Goal: Information Seeking & Learning: Check status

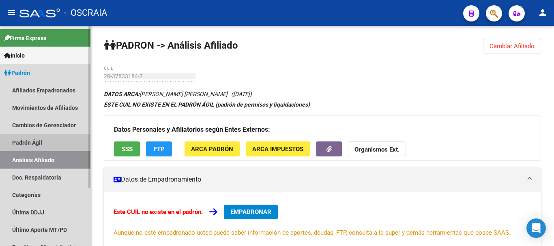
click at [36, 142] on link "Padrón Ágil" at bounding box center [45, 142] width 90 height 17
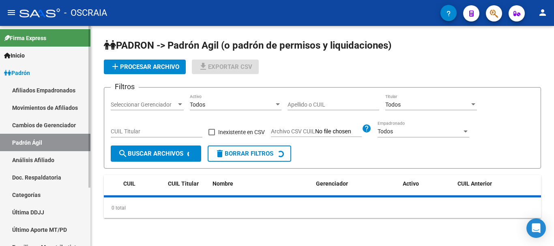
click at [34, 159] on link "Análisis Afiliado" at bounding box center [45, 159] width 90 height 17
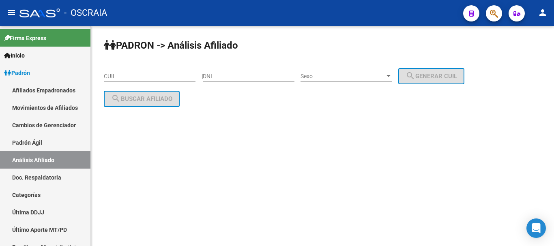
click at [165, 73] on input "CUIL" at bounding box center [150, 76] width 92 height 7
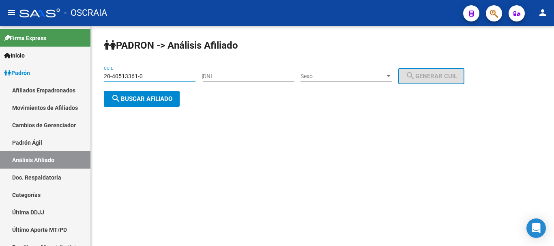
type input "20-40513361-0"
click at [169, 101] on span "search Buscar afiliado" at bounding box center [141, 98] width 61 height 7
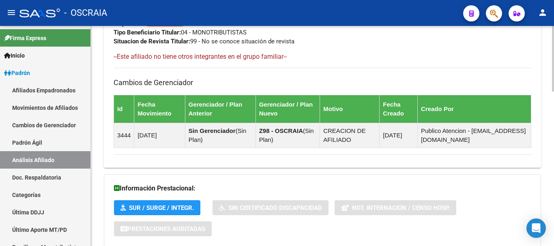
scroll to position [516, 0]
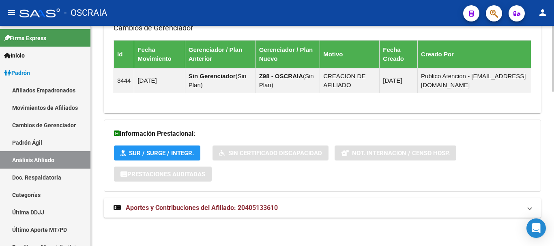
click at [220, 212] on strong "Aportes y Contribuciones del Afiliado: 20405133610" at bounding box center [196, 208] width 164 height 9
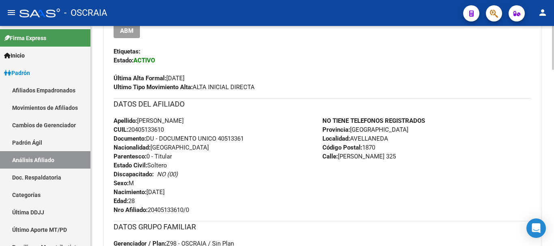
scroll to position [110, 0]
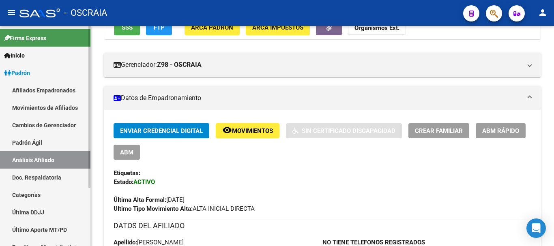
click at [39, 139] on link "Padrón Ágil" at bounding box center [45, 142] width 90 height 17
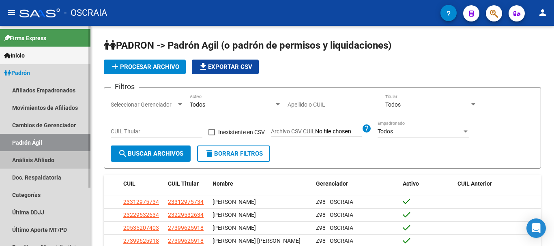
click at [38, 157] on link "Análisis Afiliado" at bounding box center [45, 159] width 90 height 17
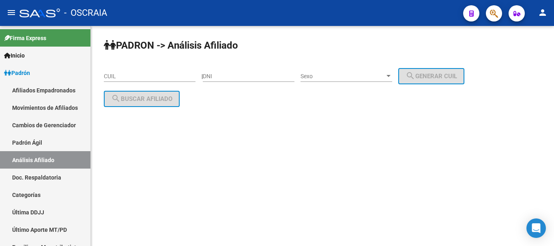
click at [161, 77] on input "CUIL" at bounding box center [150, 76] width 92 height 7
paste input "20-28820313-0"
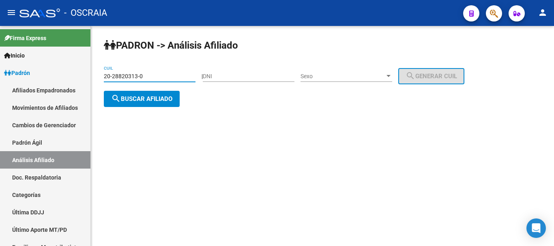
type input "20-28820313-0"
click at [164, 91] on button "search Buscar afiliado" at bounding box center [142, 99] width 76 height 16
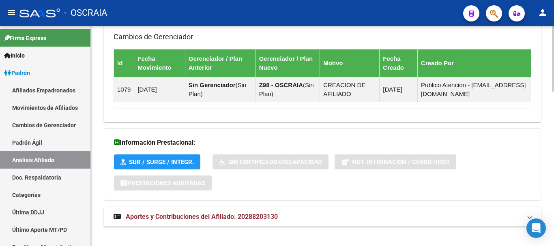
scroll to position [516, 0]
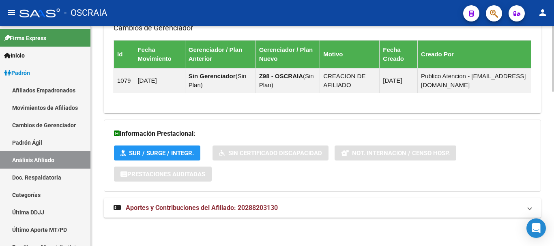
click at [217, 208] on span "Aportes y Contribuciones del Afiliado: 20288203130" at bounding box center [202, 208] width 152 height 8
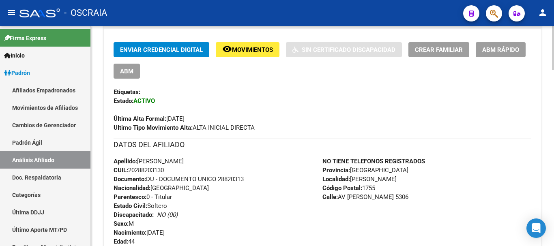
scroll to position [151, 0]
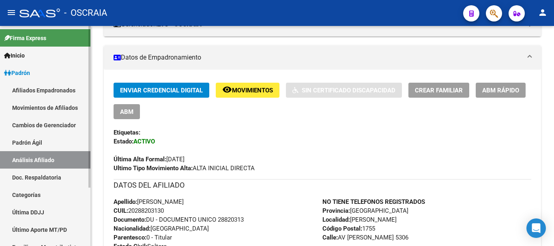
click at [34, 142] on link "Padrón Ágil" at bounding box center [45, 142] width 90 height 17
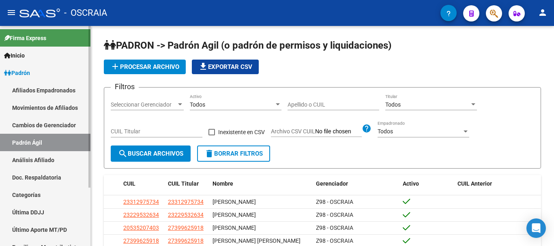
click at [37, 161] on link "Análisis Afiliado" at bounding box center [45, 159] width 90 height 17
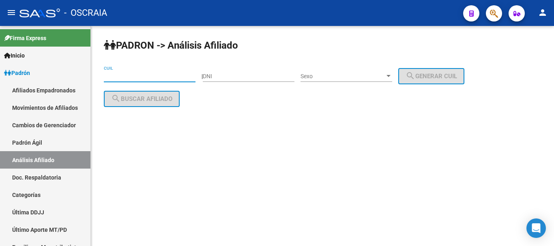
click at [134, 73] on input "CUIL" at bounding box center [150, 76] width 92 height 7
paste input "27-18123675-8"
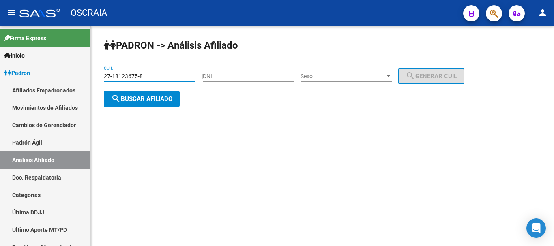
type input "27-18123675-8"
click at [153, 95] on span "search Buscar afiliado" at bounding box center [141, 98] width 61 height 7
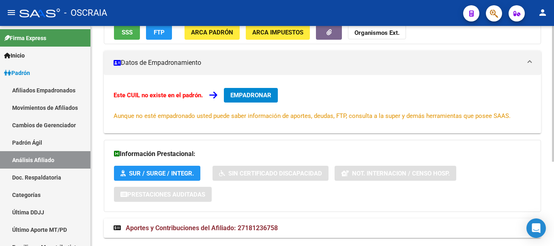
scroll to position [137, 0]
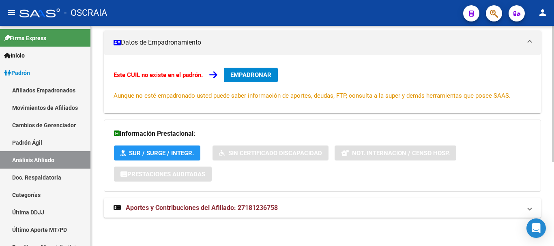
click at [186, 211] on span "Aportes y Contribuciones del Afiliado: 27181236758" at bounding box center [202, 208] width 152 height 8
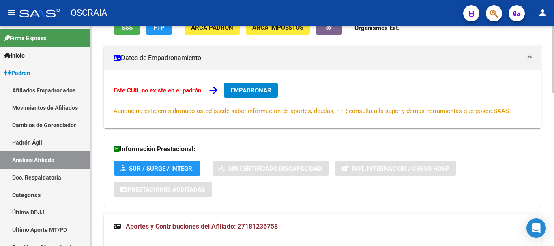
scroll to position [0, 0]
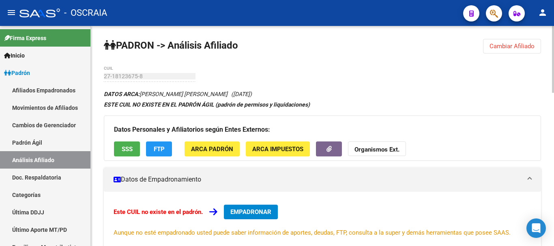
click at [185, 182] on mat-panel-title "Datos de Empadronamiento" at bounding box center [318, 179] width 408 height 9
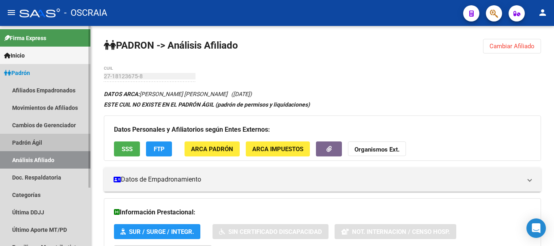
click at [45, 146] on link "Padrón Ágil" at bounding box center [45, 142] width 90 height 17
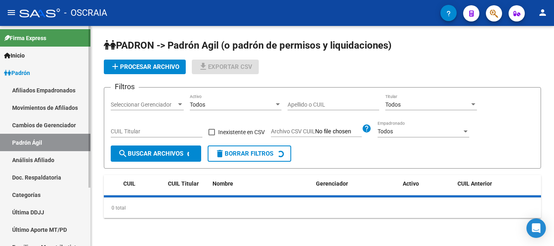
click at [45, 163] on link "Análisis Afiliado" at bounding box center [45, 159] width 90 height 17
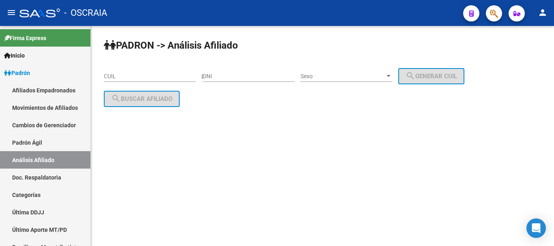
click at [151, 79] on input "CUIL" at bounding box center [150, 76] width 92 height 7
click at [142, 75] on input "CUIL" at bounding box center [150, 76] width 92 height 7
paste input "20-46904184-1"
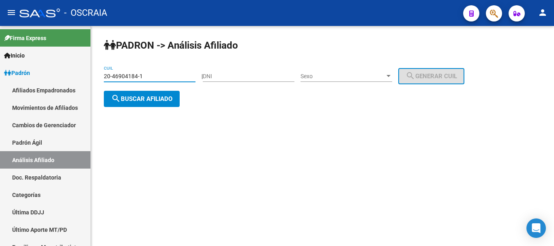
type input "20-46904184-1"
click at [162, 99] on span "search Buscar afiliado" at bounding box center [141, 98] width 61 height 7
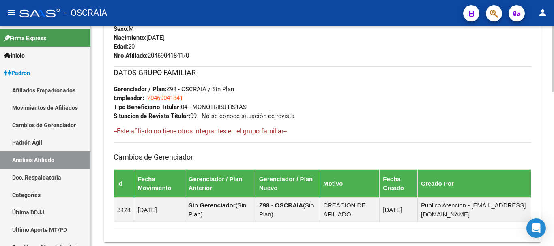
scroll to position [516, 0]
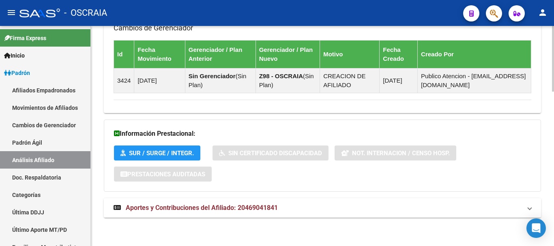
click at [168, 210] on span "Aportes y Contribuciones del Afiliado: 20469041841" at bounding box center [202, 208] width 152 height 8
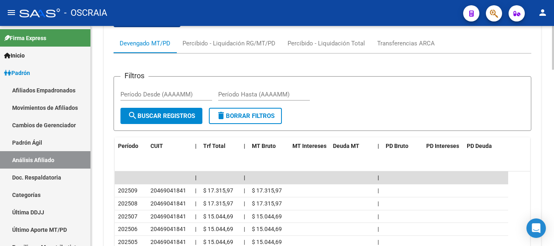
scroll to position [759, 0]
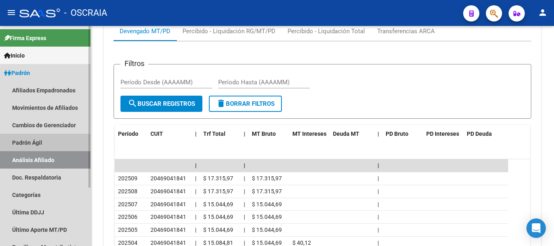
click at [53, 146] on link "Padrón Ágil" at bounding box center [45, 142] width 90 height 17
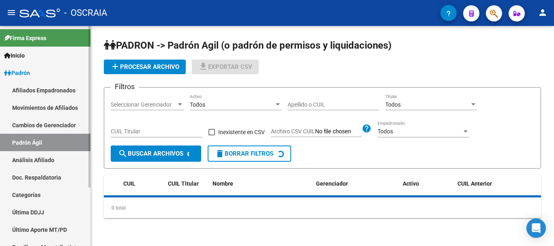
click at [51, 157] on link "Análisis Afiliado" at bounding box center [45, 159] width 90 height 17
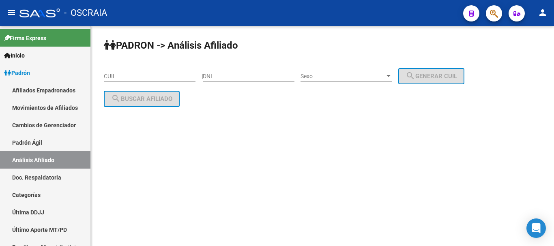
click at [127, 78] on input "CUIL" at bounding box center [150, 76] width 92 height 7
paste input "20-46904184-1"
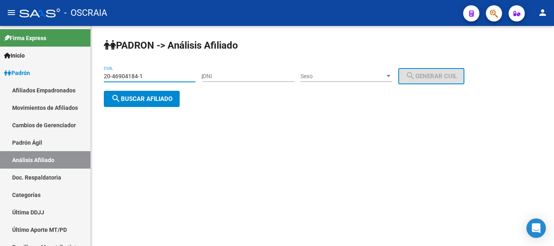
type input "20-46904184-1"
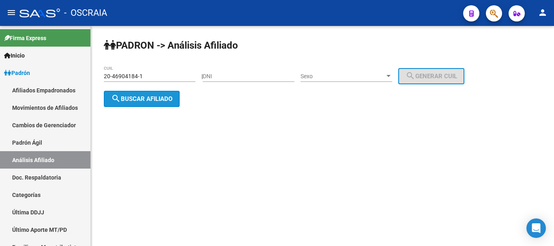
click at [160, 92] on button "search Buscar afiliado" at bounding box center [142, 99] width 76 height 16
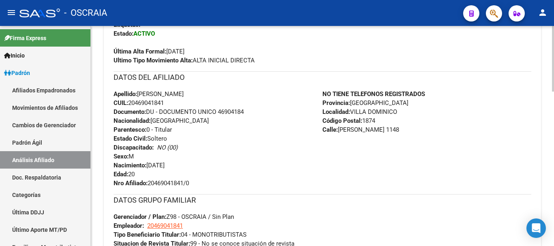
scroll to position [284, 0]
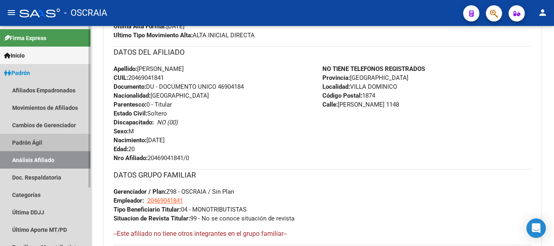
click at [9, 144] on link "Padrón Ágil" at bounding box center [45, 142] width 90 height 17
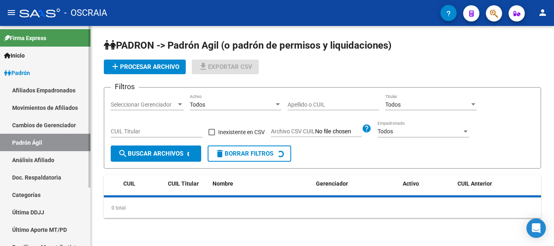
click at [18, 161] on link "Análisis Afiliado" at bounding box center [45, 159] width 90 height 17
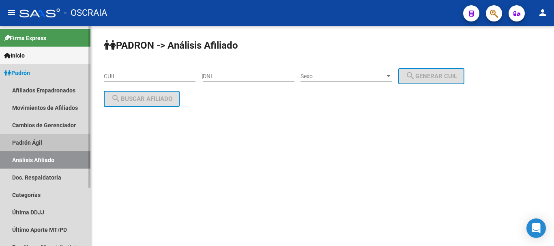
click at [38, 140] on link "Padrón Ágil" at bounding box center [45, 142] width 90 height 17
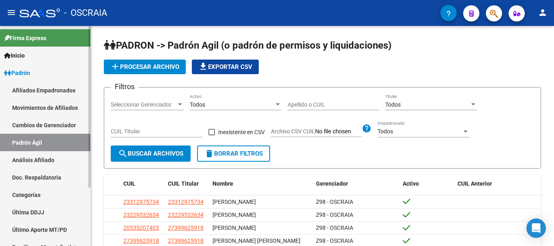
click at [39, 161] on link "Análisis Afiliado" at bounding box center [45, 159] width 90 height 17
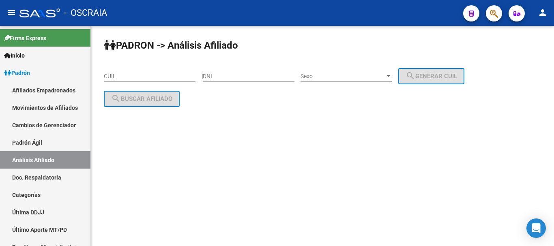
click at [308, 134] on mat-sidenav-content "PADRON -> Análisis Afiliado CUIL | DNI Sexo Sexo search Generar CUIL search Bus…" at bounding box center [322, 136] width 463 height 220
click at [125, 77] on input "CUIL" at bounding box center [150, 76] width 92 height 7
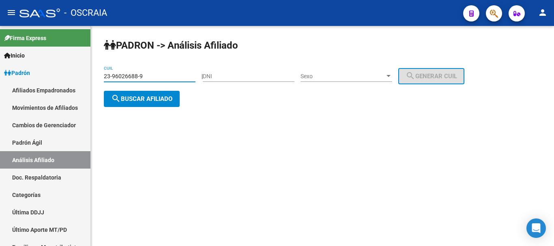
type input "23-96026688-9"
click at [150, 96] on span "search Buscar afiliado" at bounding box center [141, 98] width 61 height 7
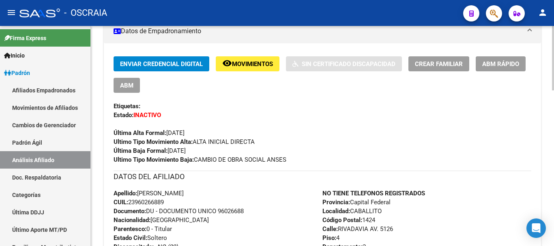
scroll to position [203, 0]
